Goal: Task Accomplishment & Management: Complete application form

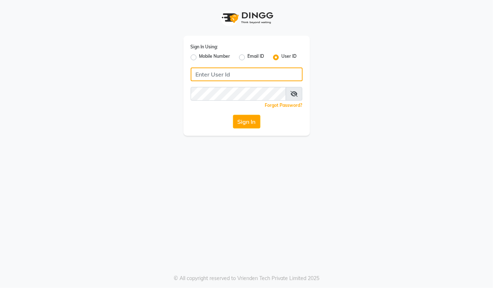
type input "94494097201"
click at [199, 57] on label "Mobile Number" at bounding box center [214, 57] width 31 height 9
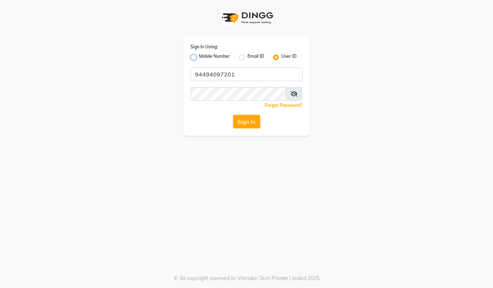
click at [199, 57] on input "Mobile Number" at bounding box center [201, 55] width 5 height 5
radio input "true"
radio input "false"
drag, startPoint x: 234, startPoint y: 79, endPoint x: 246, endPoint y: 85, distance: 13.9
click at [234, 79] on input "Username" at bounding box center [259, 75] width 88 height 14
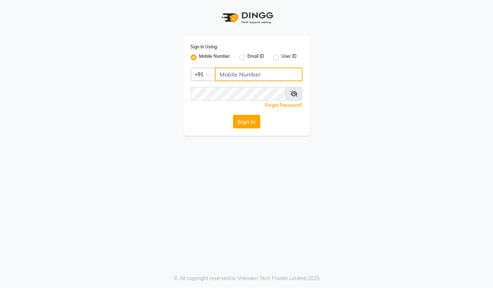
type input "94494097201"
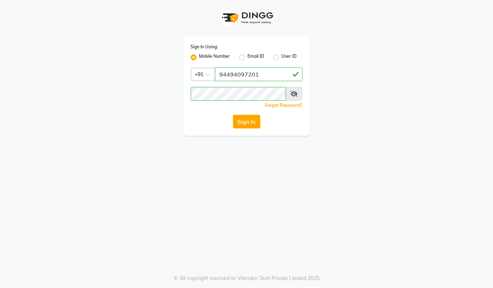
click at [256, 126] on button "Sign In" at bounding box center [246, 122] width 27 height 14
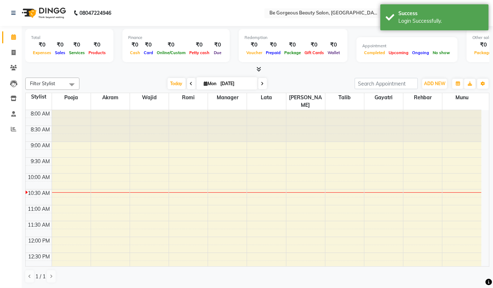
select select "en"
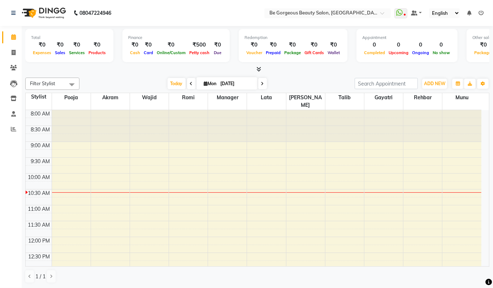
click at [20, 59] on li "Invoice" at bounding box center [11, 53] width 22 height 16
click at [18, 55] on span at bounding box center [13, 53] width 13 height 8
select select "service"
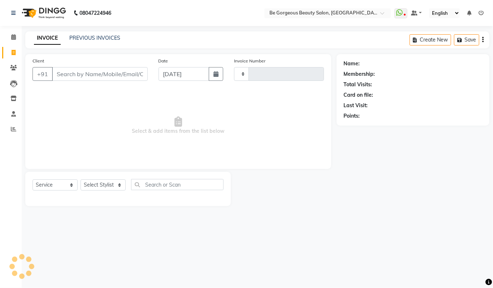
type input "4195"
select select "5405"
click at [72, 75] on input "Client" at bounding box center [100, 74] width 96 height 14
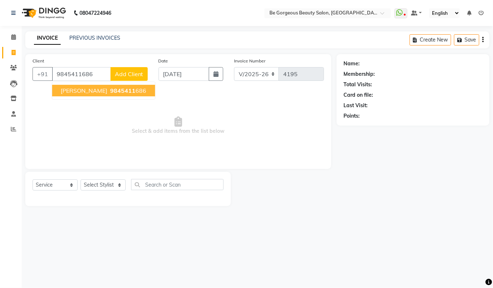
type input "9845411686"
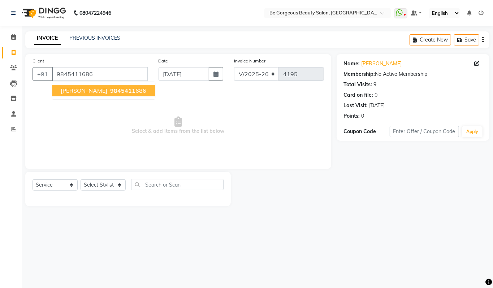
click at [110, 90] on span "9845411" at bounding box center [122, 90] width 25 height 7
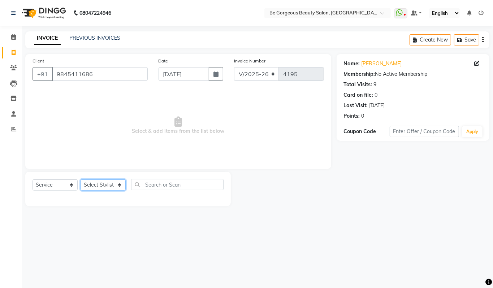
drag, startPoint x: 112, startPoint y: 185, endPoint x: 111, endPoint y: 180, distance: 6.0
click at [112, 185] on select "Select Stylist Akram Anas Gayatri lata Manager Munu Pooja Rehbar Romi Talib Waj…" at bounding box center [103, 185] width 45 height 11
select select "36211"
click at [81, 180] on select "Select Stylist Akram Anas Gayatri lata Manager Munu Pooja Rehbar Romi Talib Waj…" at bounding box center [103, 185] width 45 height 11
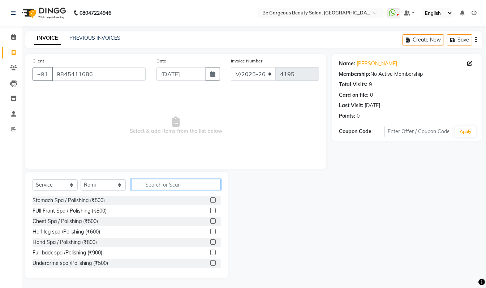
click at [145, 189] on input "text" at bounding box center [176, 184] width 90 height 11
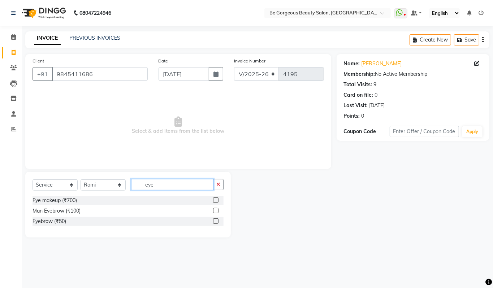
type input "eye"
click at [218, 223] on label at bounding box center [215, 221] width 5 height 5
click at [218, 223] on input "checkbox" at bounding box center [215, 221] width 5 height 5
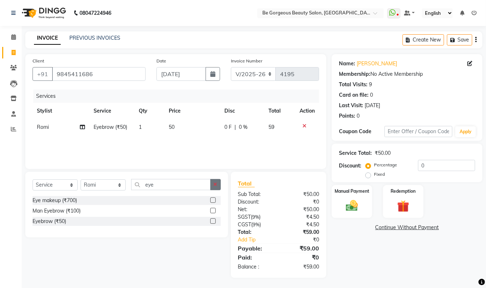
checkbox input "false"
click at [214, 185] on icon "button" at bounding box center [216, 184] width 4 height 5
click at [209, 184] on input "text" at bounding box center [171, 184] width 80 height 11
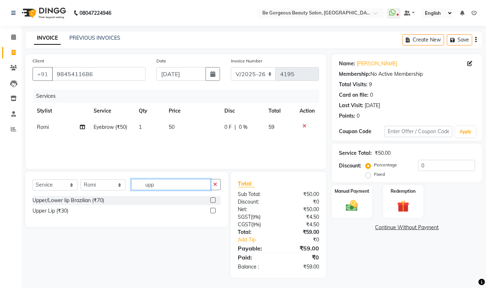
type input "upp"
click at [213, 213] on label at bounding box center [212, 210] width 5 height 5
click at [213, 213] on input "checkbox" at bounding box center [212, 211] width 5 height 5
checkbox input "false"
click at [350, 202] on img at bounding box center [352, 206] width 20 height 14
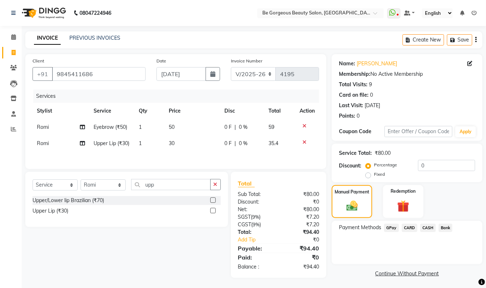
click at [427, 226] on span "CASH" at bounding box center [428, 228] width 16 height 8
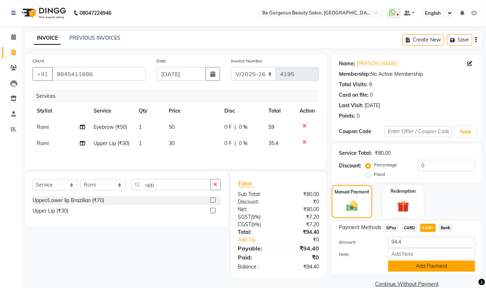
click at [443, 265] on button "Add Payment" at bounding box center [431, 266] width 87 height 11
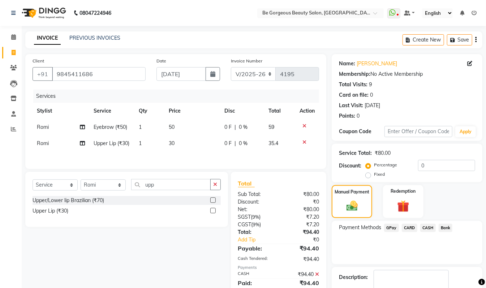
scroll to position [35, 0]
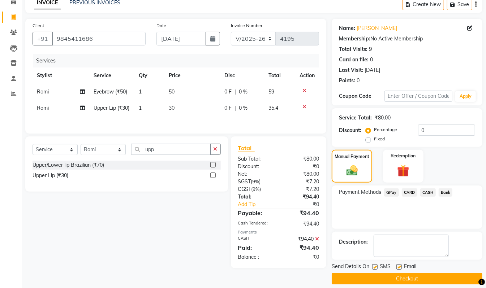
click at [458, 278] on button "Checkout" at bounding box center [407, 279] width 151 height 11
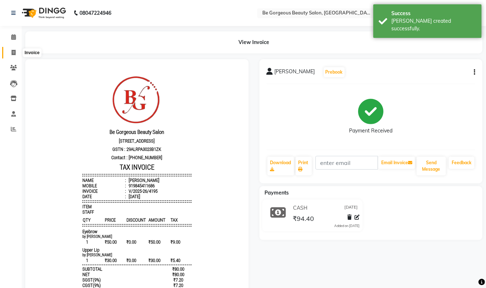
click at [18, 54] on span at bounding box center [13, 53] width 13 height 8
select select "5405"
select select "service"
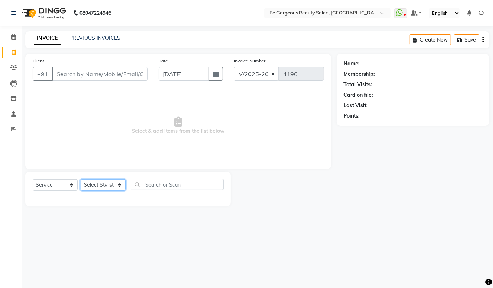
click at [88, 183] on select "Select Stylist Akram Anas Gayatri lata Manager Munu Pooja Rehbar Romi Talib Waj…" at bounding box center [103, 185] width 45 height 11
select select "36207"
click at [81, 180] on select "Select Stylist Akram Anas Gayatri lata Manager Munu Pooja Rehbar Romi Talib Waj…" at bounding box center [103, 185] width 45 height 11
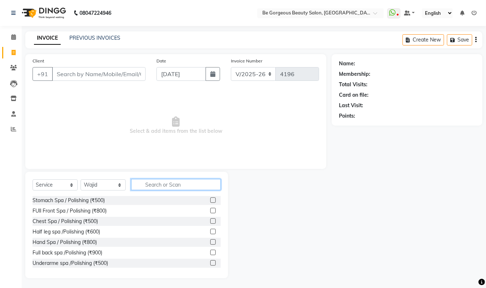
click at [153, 184] on input "text" at bounding box center [176, 184] width 90 height 11
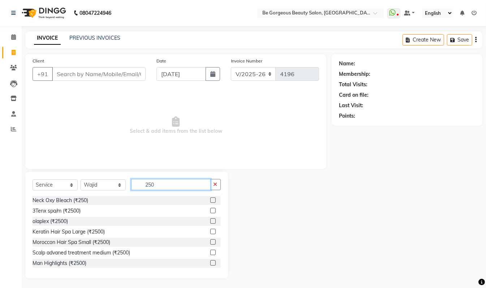
scroll to position [63, 0]
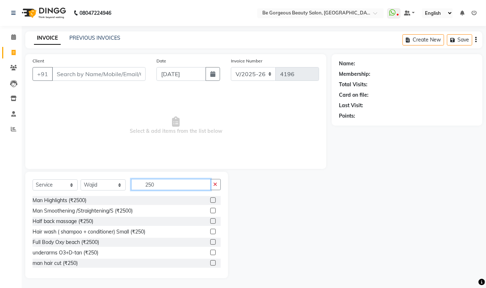
type input "250"
click at [210, 263] on label at bounding box center [212, 263] width 5 height 5
click at [210, 263] on input "checkbox" at bounding box center [212, 263] width 5 height 5
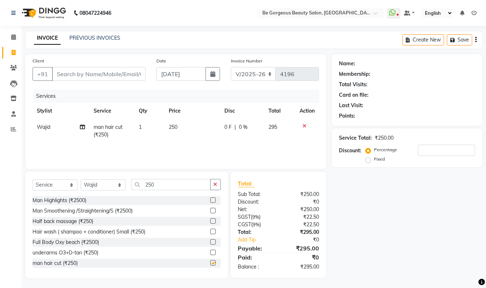
checkbox input "false"
click at [84, 74] on input "Client" at bounding box center [99, 74] width 94 height 14
type input "9"
type input "0"
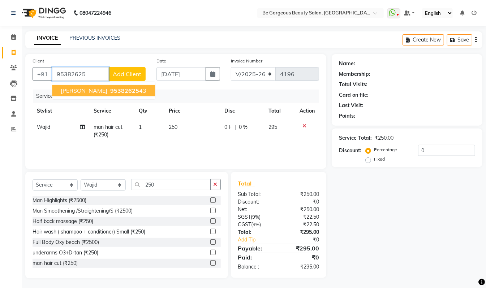
click at [110, 90] on span "95382625" at bounding box center [124, 90] width 29 height 7
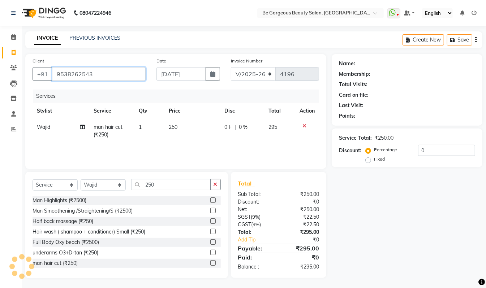
type input "9538262543"
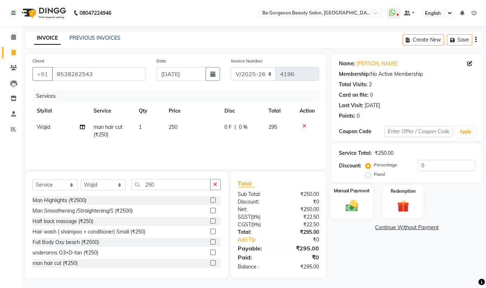
click at [349, 205] on img at bounding box center [352, 206] width 20 height 14
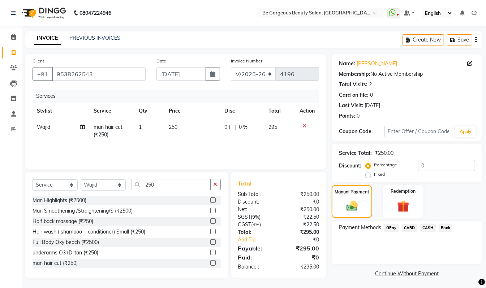
click at [390, 228] on span "GPay" at bounding box center [391, 228] width 15 height 8
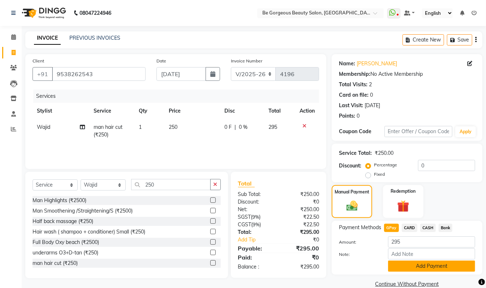
click at [411, 262] on button "Add Payment" at bounding box center [431, 266] width 87 height 11
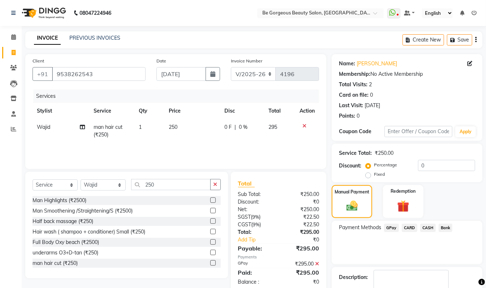
scroll to position [43, 0]
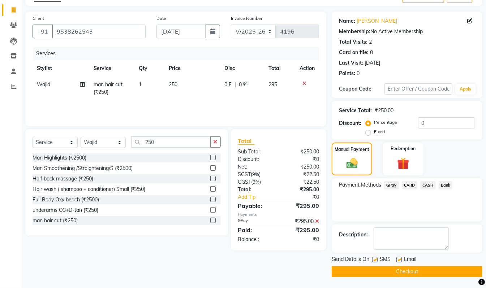
click at [454, 271] on button "Checkout" at bounding box center [407, 271] width 151 height 11
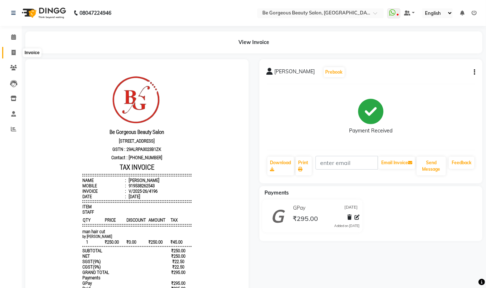
click at [12, 51] on icon at bounding box center [14, 52] width 4 height 5
select select "service"
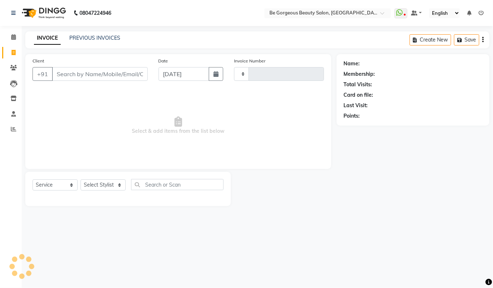
type input "4197"
click at [111, 188] on select "Select Stylist" at bounding box center [103, 185] width 45 height 11
select select "5405"
select select "36211"
click at [81, 180] on select "Select Stylist Akram Anas Gayatri lata Manager Munu Pooja Rehbar Romi Talib Waj…" at bounding box center [103, 185] width 45 height 11
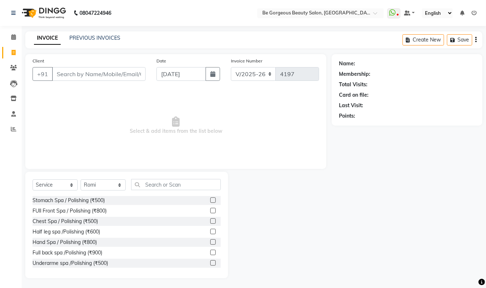
drag, startPoint x: 149, startPoint y: 175, endPoint x: 150, endPoint y: 180, distance: 4.4
click at [149, 176] on div "Select Service Product Membership Package Voucher Prepaid Gift Card Select Styl…" at bounding box center [126, 225] width 203 height 107
click at [150, 180] on input "text" at bounding box center [176, 184] width 90 height 11
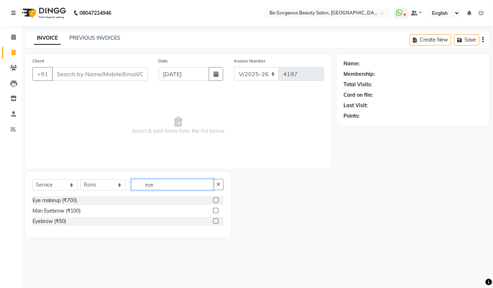
type input "eye"
click at [215, 218] on div at bounding box center [218, 221] width 10 height 9
click at [218, 222] on label at bounding box center [215, 221] width 5 height 5
click at [218, 222] on input "checkbox" at bounding box center [215, 221] width 5 height 5
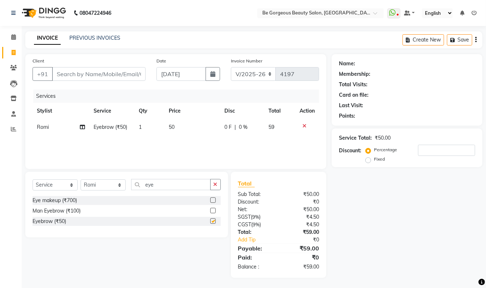
checkbox input "false"
click at [214, 187] on icon "button" at bounding box center [216, 184] width 4 height 5
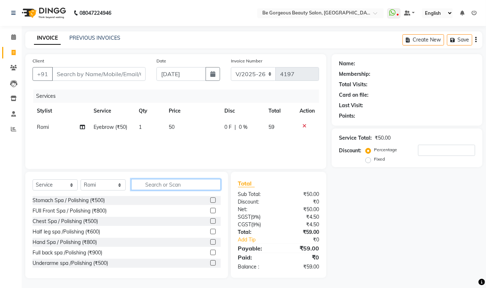
click at [214, 187] on input "text" at bounding box center [176, 184] width 90 height 11
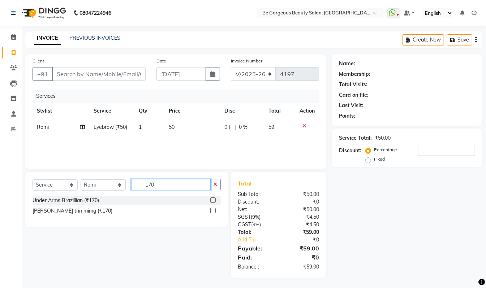
type input "170"
click at [213, 200] on label at bounding box center [212, 200] width 5 height 5
click at [213, 200] on input "checkbox" at bounding box center [212, 200] width 5 height 5
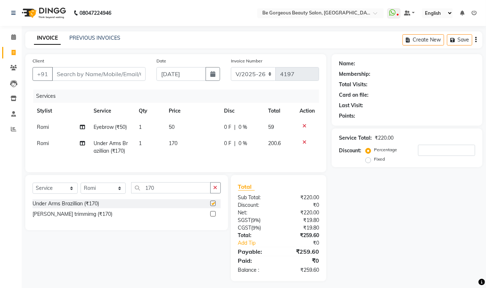
checkbox input "false"
click at [107, 194] on select "Select Stylist Akram Anas Gayatri lata Manager Munu Pooja Rehbar Romi Talib Waj…" at bounding box center [103, 188] width 45 height 11
select select "36207"
click at [81, 190] on select "Select Stylist Akram Anas Gayatri lata Manager Munu Pooja Rehbar Romi Talib Waj…" at bounding box center [103, 188] width 45 height 11
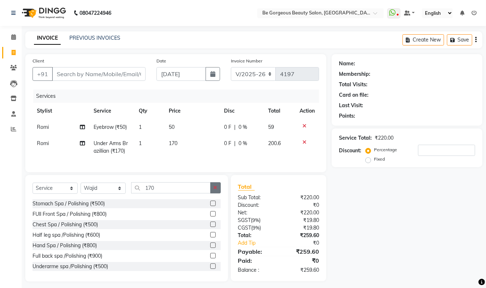
click at [216, 190] on icon "button" at bounding box center [216, 187] width 4 height 5
click at [198, 193] on input "text" at bounding box center [176, 188] width 90 height 11
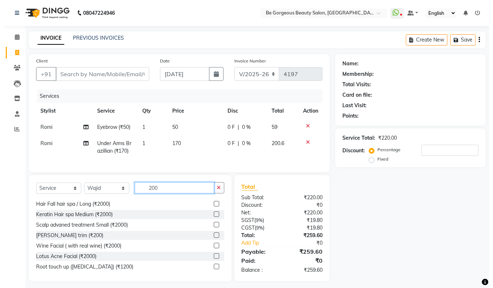
scroll to position [59, 0]
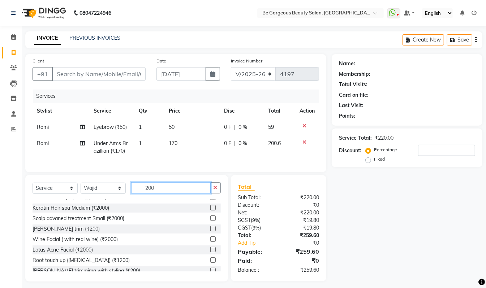
type input "200"
click at [210, 232] on label at bounding box center [212, 228] width 5 height 5
click at [210, 232] on input "checkbox" at bounding box center [212, 229] width 5 height 5
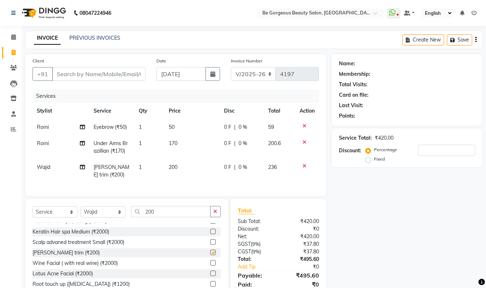
checkbox input "false"
click at [106, 77] on input "Client" at bounding box center [99, 74] width 94 height 14
click at [122, 73] on input "Client" at bounding box center [99, 74] width 94 height 14
type input "8"
type input "0"
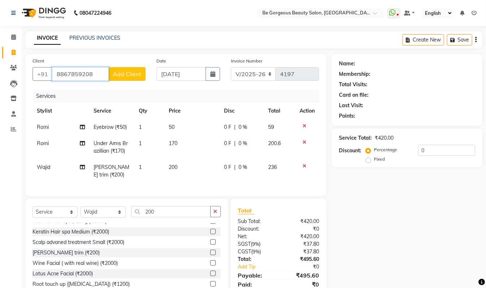
type input "8867859208"
click at [117, 76] on span "Add Client" at bounding box center [127, 73] width 29 height 7
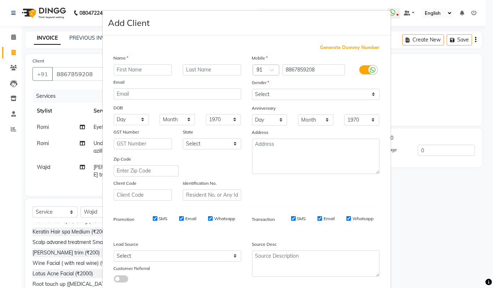
click at [119, 73] on input "text" at bounding box center [143, 69] width 59 height 11
click at [119, 68] on input "deraj" at bounding box center [143, 69] width 59 height 11
type input "[PERSON_NAME]"
click at [276, 95] on select "Select Male Female Other Prefer Not To Say" at bounding box center [316, 94] width 128 height 11
select select "male"
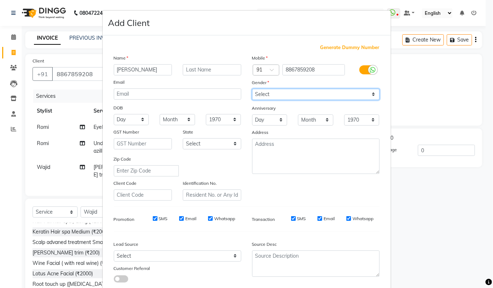
click at [252, 89] on select "Select Male Female Other Prefer Not To Say" at bounding box center [316, 94] width 128 height 11
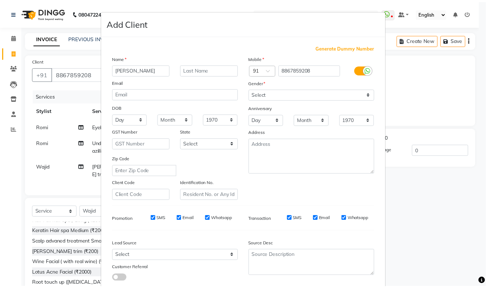
scroll to position [43, 0]
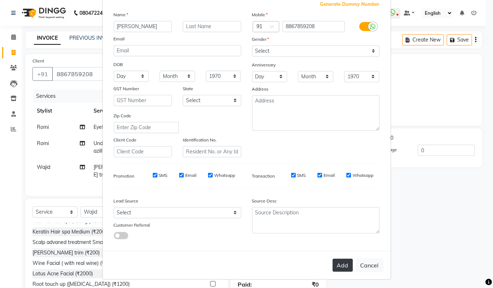
click at [340, 260] on button "Add" at bounding box center [343, 265] width 20 height 13
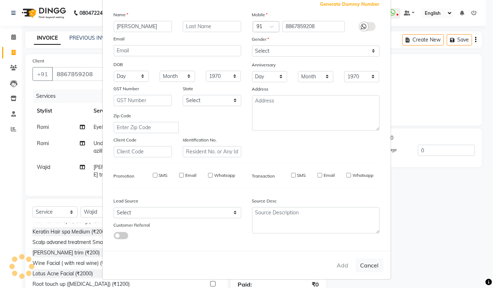
select select
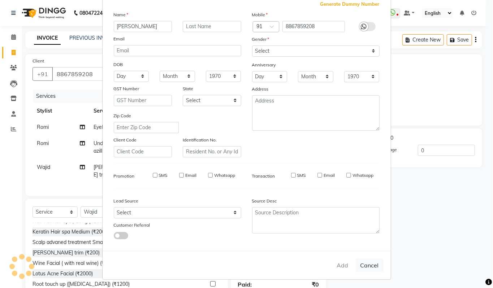
select select
checkbox input "false"
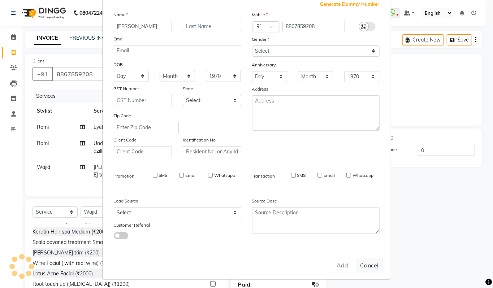
checkbox input "false"
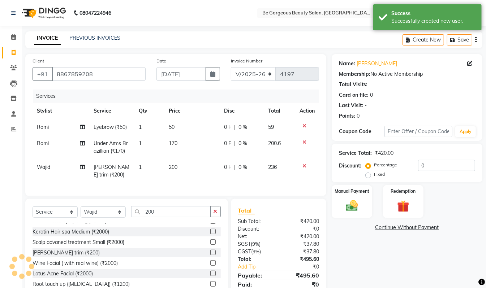
scroll to position [35, 0]
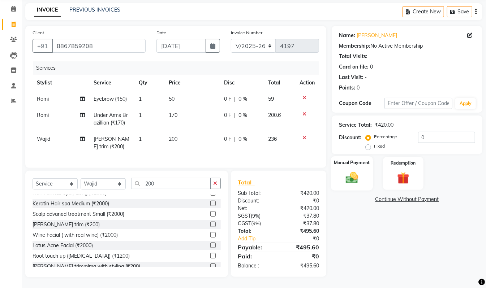
click at [344, 159] on label "Manual Payment" at bounding box center [352, 162] width 36 height 7
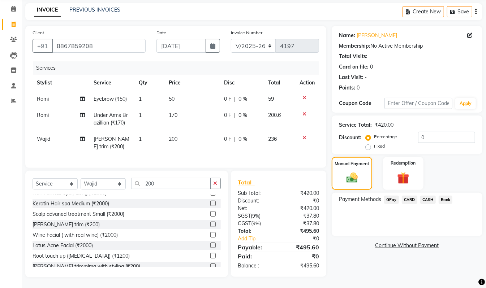
click at [392, 196] on span "GPay" at bounding box center [391, 200] width 15 height 8
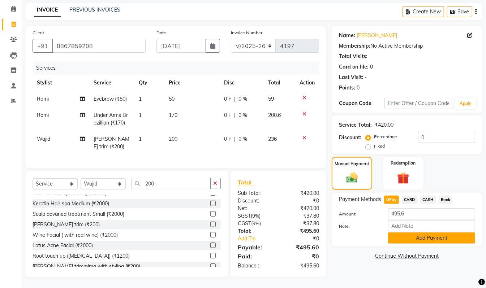
drag, startPoint x: 449, startPoint y: 230, endPoint x: 493, endPoint y: 206, distance: 50.3
click at [450, 233] on button "Add Payment" at bounding box center [431, 238] width 87 height 11
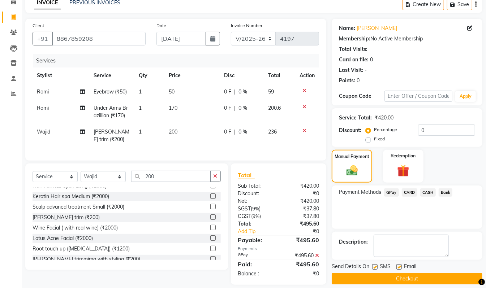
scroll to position [50, 0]
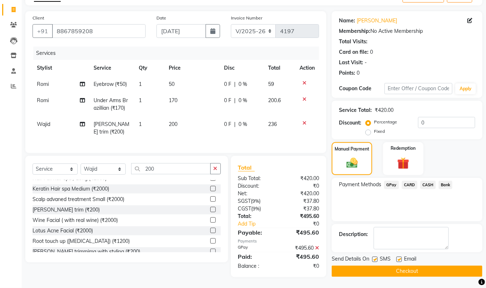
click at [458, 266] on button "Checkout" at bounding box center [407, 271] width 151 height 11
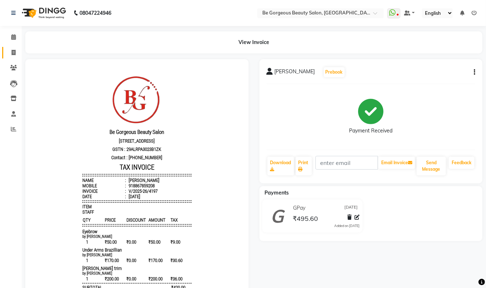
click at [16, 51] on span at bounding box center [13, 53] width 13 height 8
select select "service"
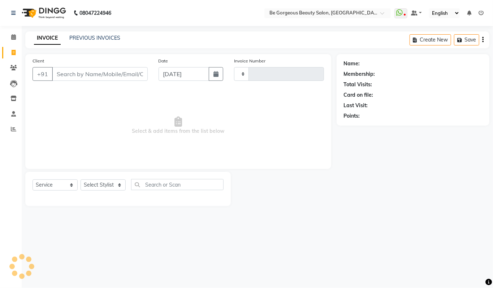
type input "4198"
select select "5405"
click at [103, 177] on div "Select Service Product Membership Package Voucher Prepaid Gift Card Select Styl…" at bounding box center [128, 189] width 206 height 34
click at [103, 183] on select "Select Stylist Akram Anas Gayatri lata Manager Munu Pooja Rehbar Romi Talib Waj…" at bounding box center [103, 185] width 45 height 11
click at [47, 116] on span "Select & add items from the list below" at bounding box center [179, 126] width 292 height 72
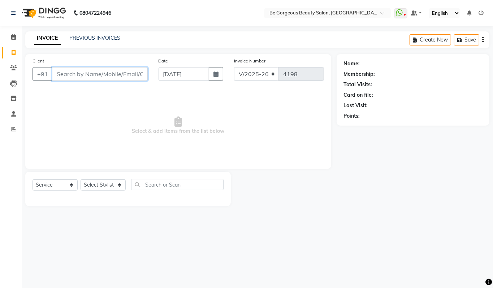
click at [73, 74] on input "Client" at bounding box center [100, 74] width 96 height 14
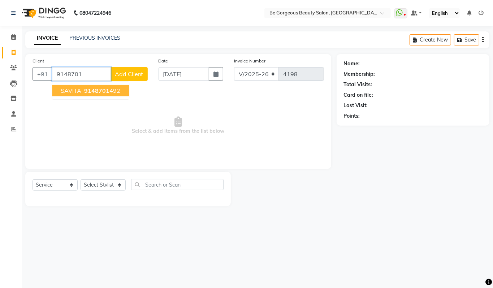
click at [79, 83] on ngb-typeahead-window "SAVITA 9148701 492" at bounding box center [91, 91] width 78 height 18
click at [80, 89] on span "SAVITA" at bounding box center [71, 90] width 21 height 7
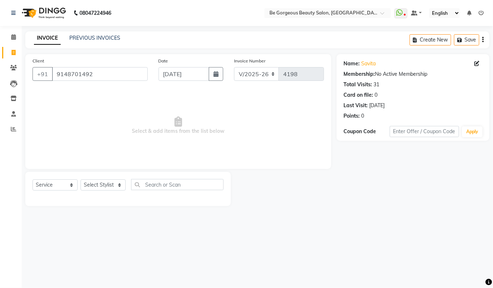
click at [363, 133] on div "Coupon Code" at bounding box center [367, 132] width 46 height 8
click at [404, 132] on input "text" at bounding box center [424, 131] width 69 height 11
click at [386, 153] on div "Name: Savita Membership: No Active Membership Total Visits: 31 Card on file: 0 …" at bounding box center [416, 130] width 158 height 152
click at [368, 64] on link "Savita" at bounding box center [369, 64] width 14 height 8
click at [368, 60] on link "Savita" at bounding box center [369, 64] width 14 height 8
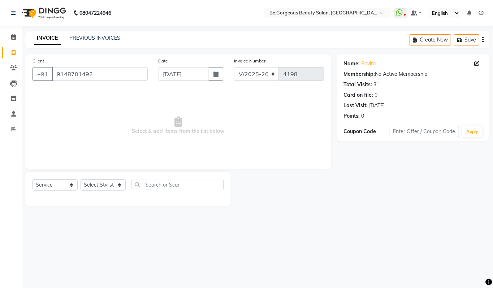
drag, startPoint x: 493, startPoint y: 166, endPoint x: 493, endPoint y: 297, distance: 130.8
click at [493, 288] on html "08047224946 Select Location × Be Gorgeous Beauty Salon, Bengaluru WhatsApp Stat…" at bounding box center [246, 144] width 493 height 288
click at [371, 67] on link "Savita" at bounding box center [369, 64] width 14 height 8
drag, startPoint x: 100, startPoint y: 74, endPoint x: 106, endPoint y: 87, distance: 13.9
click at [100, 74] on input "9148701492" at bounding box center [100, 74] width 96 height 14
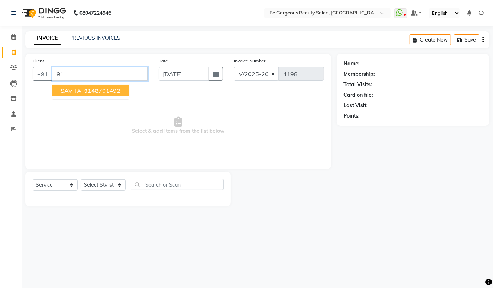
type input "9"
click at [98, 90] on span "7975211" at bounding box center [98, 90] width 25 height 7
type input "7975211312"
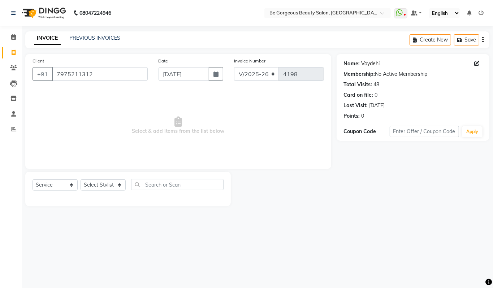
click at [366, 61] on link "Vaydehi" at bounding box center [371, 64] width 18 height 8
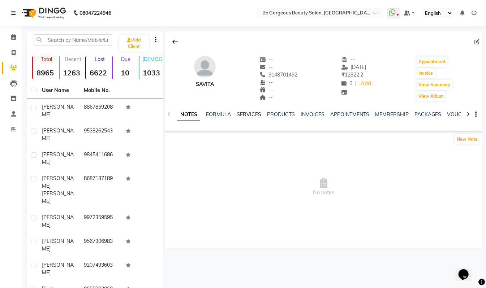
click at [247, 113] on link "SERVICES" at bounding box center [249, 114] width 25 height 7
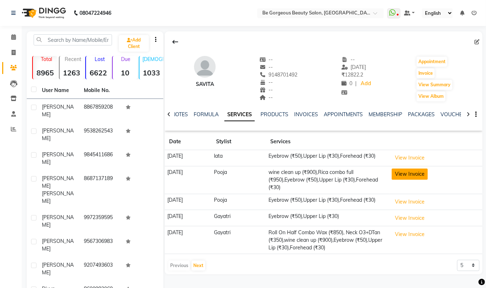
click at [411, 174] on button "View Invoice" at bounding box center [410, 174] width 36 height 11
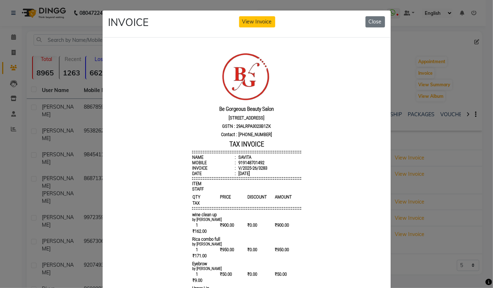
click at [9, 168] on ngb-modal-window "INVOICE View Invoice Close" at bounding box center [246, 144] width 493 height 288
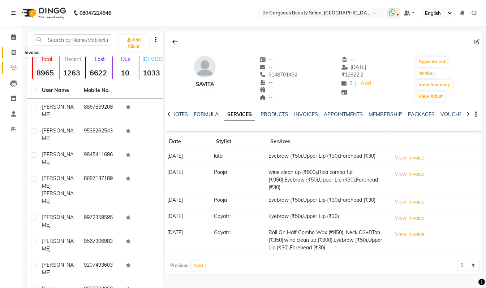
click at [12, 54] on icon at bounding box center [14, 52] width 4 height 5
select select "5405"
select select "service"
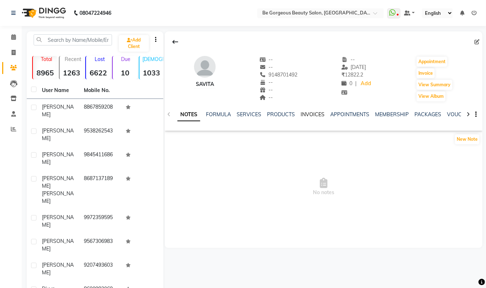
click at [311, 115] on link "INVOICES" at bounding box center [313, 114] width 24 height 7
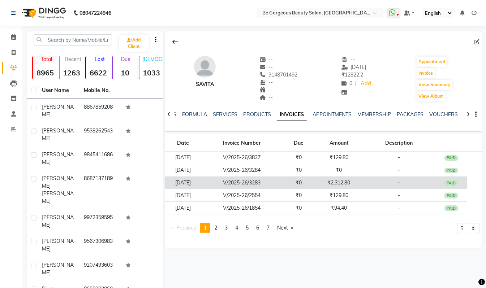
click at [358, 186] on td "₹2,312.80" at bounding box center [339, 183] width 48 height 13
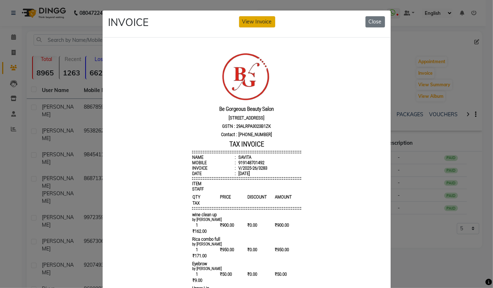
click at [253, 21] on button "View Invoice" at bounding box center [257, 21] width 36 height 11
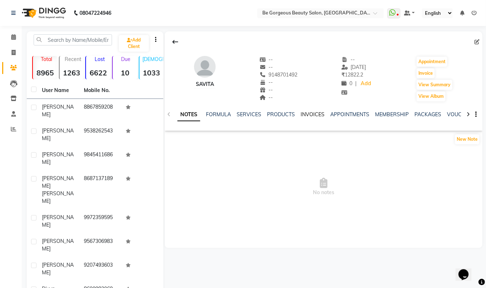
click at [307, 112] on link "INVOICES" at bounding box center [313, 114] width 24 height 7
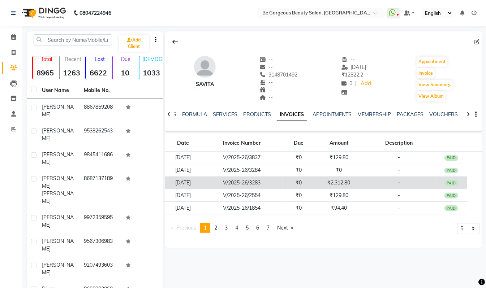
click at [356, 183] on td "₹2,312.80" at bounding box center [339, 183] width 48 height 13
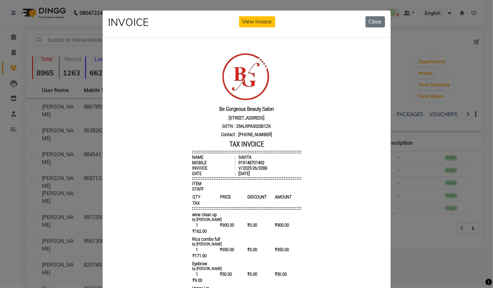
scroll to position [6, 0]
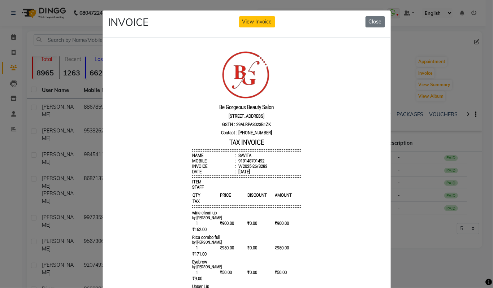
drag, startPoint x: 375, startPoint y: 163, endPoint x: 485, endPoint y: 317, distance: 188.8
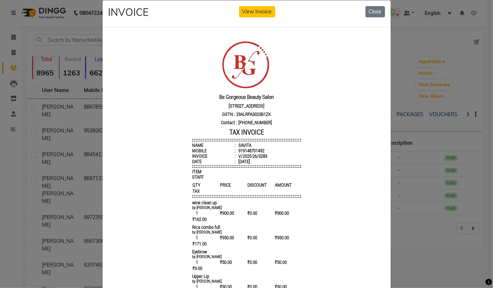
scroll to position [0, 0]
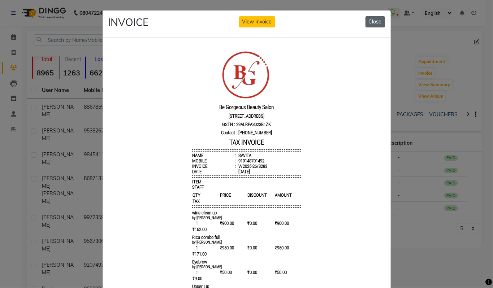
click at [373, 19] on button "Close" at bounding box center [376, 21] width 20 height 11
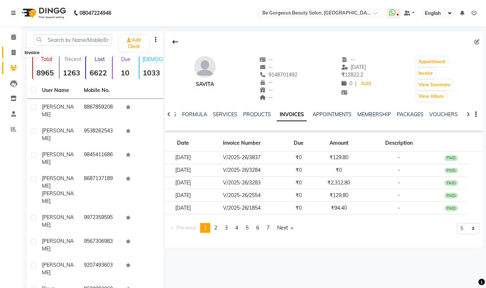
click at [11, 56] on span at bounding box center [13, 53] width 13 height 8
select select "5405"
select select "service"
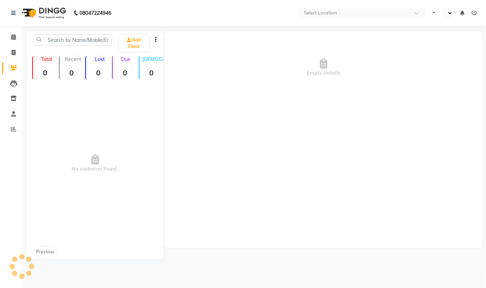
select select "en"
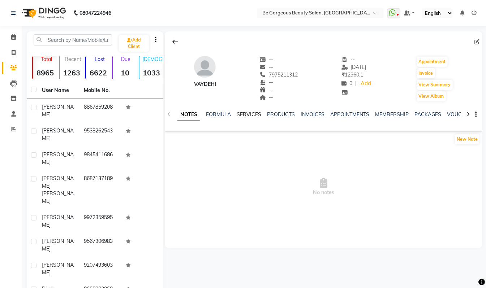
click at [248, 113] on link "SERVICES" at bounding box center [249, 114] width 25 height 7
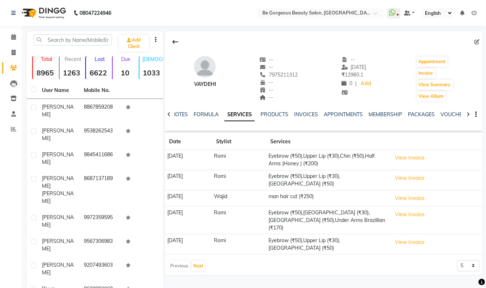
click at [9, 46] on li "Invoice" at bounding box center [11, 53] width 22 height 16
click at [14, 50] on icon at bounding box center [14, 52] width 4 height 5
select select "service"
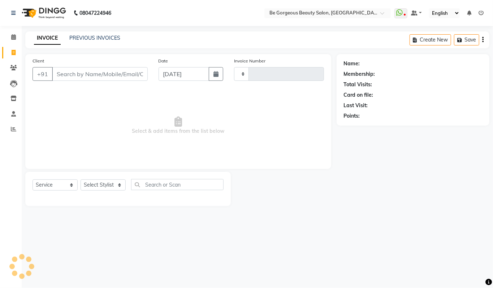
type input "4198"
select select "5405"
